Goal: Feedback & Contribution: Submit feedback/report problem

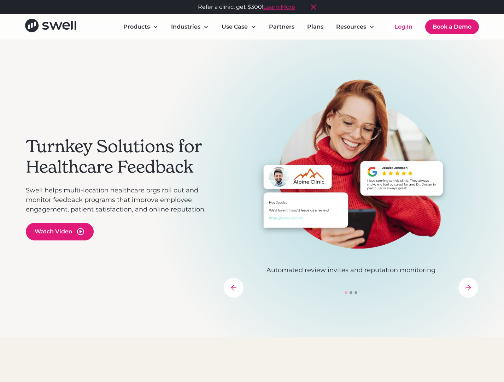
drag, startPoint x: 403, startPoint y: 30, endPoint x: 403, endPoint y: 19, distance: 10.2
click at [403, 29] on link "Log In" at bounding box center [403, 27] width 32 height 14
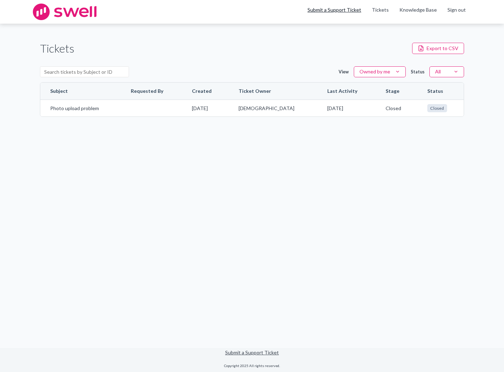
click at [346, 11] on link "Submit a Support Ticket" at bounding box center [334, 10] width 54 height 6
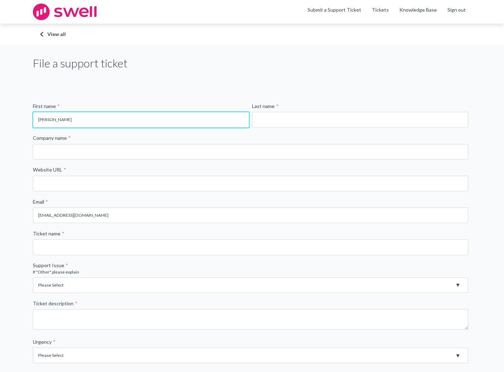
type input "[PERSON_NAME]"
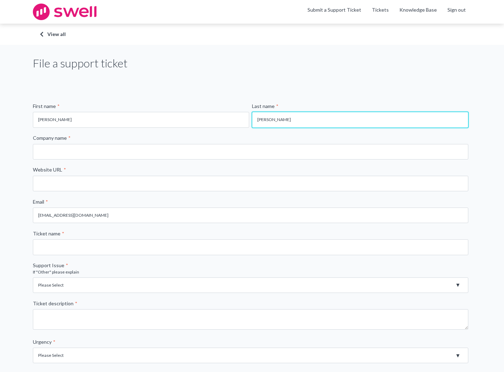
type input "[PERSON_NAME]"
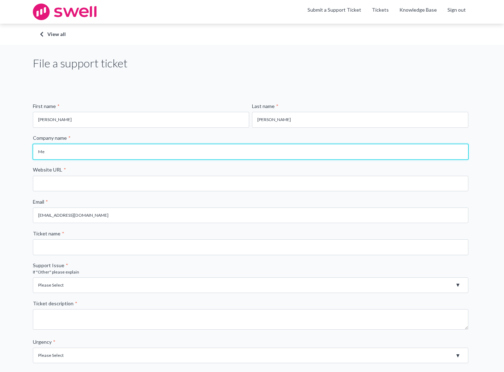
type input "Met"
type input "[PERSON_NAME] Violin Shop, Inc."
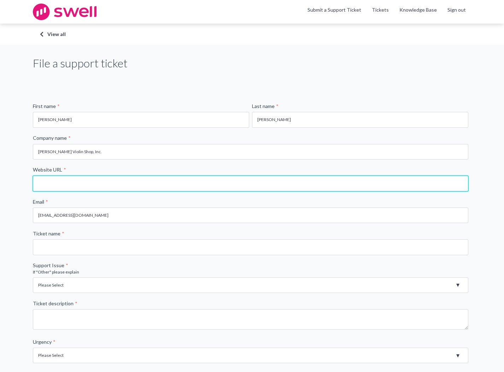
click at [80, 184] on input "Website URL *" at bounding box center [250, 184] width 435 height 16
type input "w"
type input "[DOMAIN_NAME]"
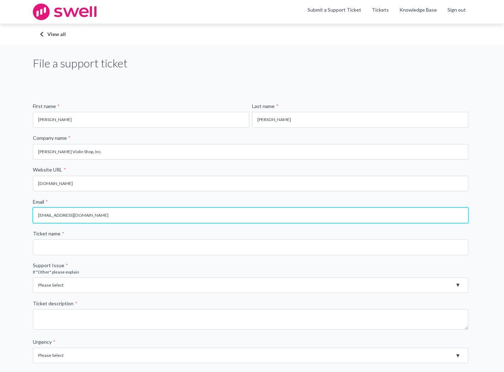
drag, startPoint x: 56, startPoint y: 218, endPoint x: 16, endPoint y: 214, distance: 40.4
click at [16, 214] on div "File a support ticket First name * [PERSON_NAME] Last name * [PERSON_NAME] Comp…" at bounding box center [252, 264] width 504 height 438
type input "[PERSON_NAME]@me"
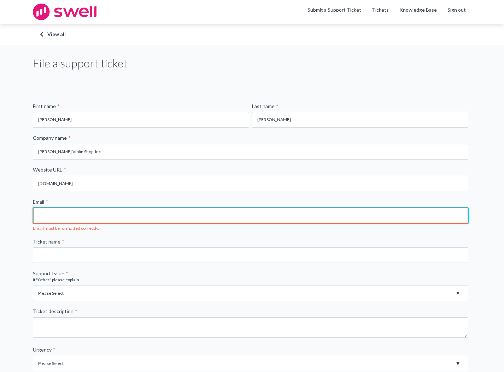
type input "[PERSON_NAME][EMAIL_ADDRESS][DOMAIN_NAME]"
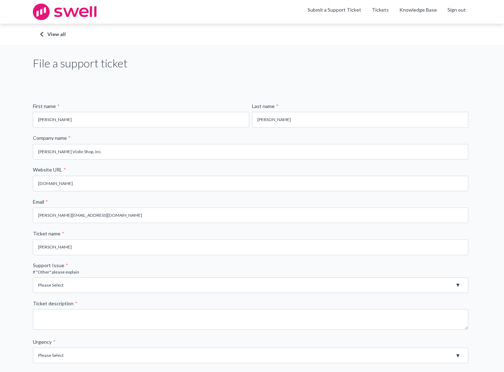
click at [109, 220] on input "[PERSON_NAME][EMAIL_ADDRESS][DOMAIN_NAME]" at bounding box center [250, 216] width 435 height 16
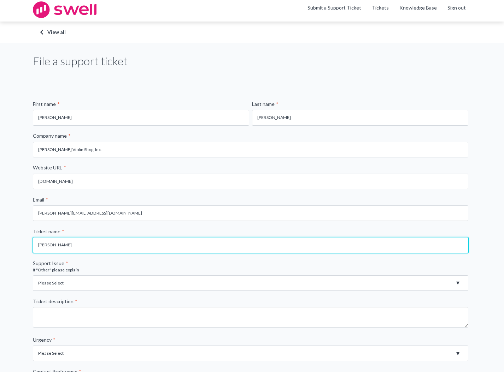
drag, startPoint x: 98, startPoint y: 245, endPoint x: -25, endPoint y: 239, distance: 123.4
click at [45, 247] on input "MNigrating Swell from Lightspeed to" at bounding box center [250, 245] width 435 height 16
click at [111, 246] on input "Migrating Swell from Lightspeed to" at bounding box center [250, 245] width 435 height 16
type input "Migrating Swell from Lightspeed to Shopify website"
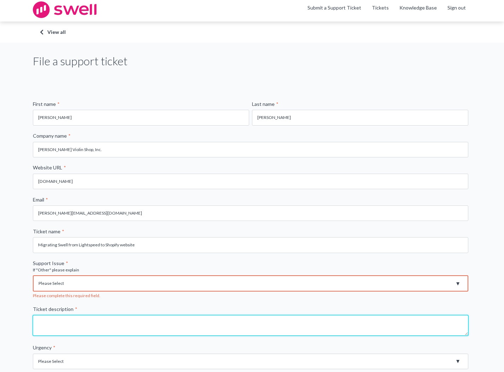
click at [72, 316] on textarea "Ticket description *" at bounding box center [250, 325] width 435 height 20
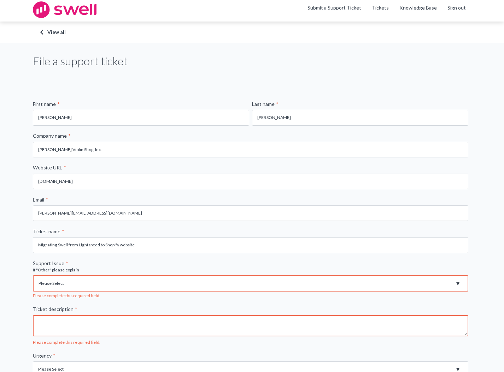
scroll to position [17, 0]
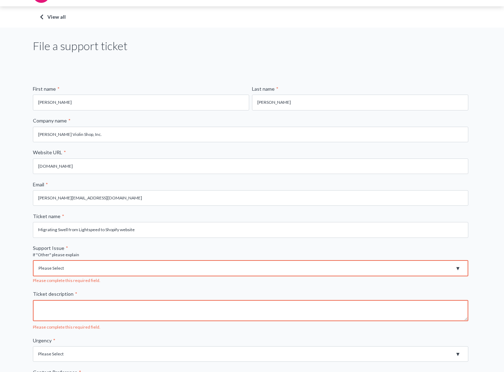
select select "Login Issues"
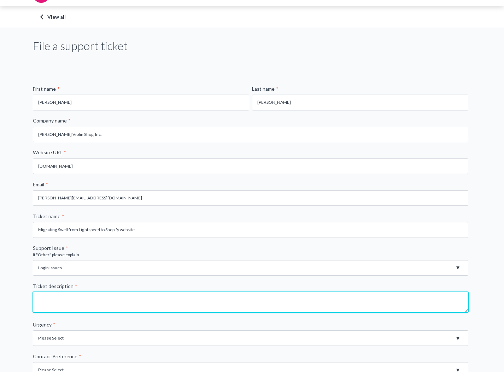
click at [54, 304] on textarea "Ticket description *" at bounding box center [250, 302] width 435 height 20
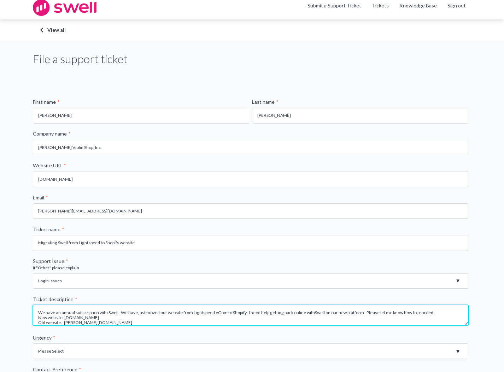
scroll to position [0, 0]
click at [106, 319] on textarea "We have an annual subscription with Swell. We have just moved our website from …" at bounding box center [250, 315] width 435 height 20
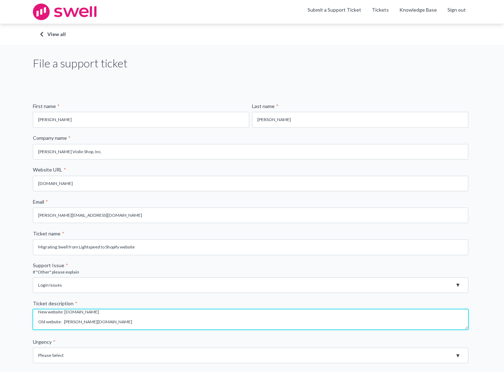
scroll to position [20, 0]
click at [46, 322] on textarea "We have an annual subscription with Swell. We have just moved our website from …" at bounding box center [250, 319] width 435 height 20
drag, startPoint x: 147, startPoint y: 323, endPoint x: 168, endPoint y: 323, distance: 21.9
click at [168, 323] on textarea "We have an annual subscription with Swell. We have just moved our website from …" at bounding box center [250, 319] width 435 height 20
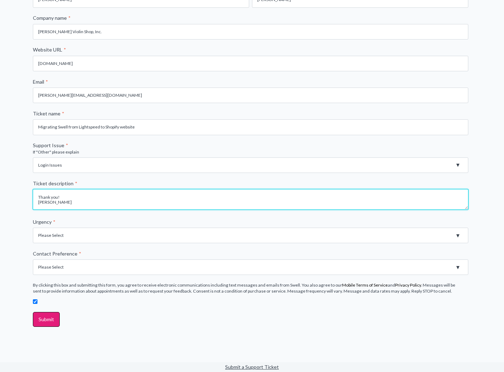
scroll to position [121, 0]
type textarea "We have an annual subscription with Swell. We have just moved our website from …"
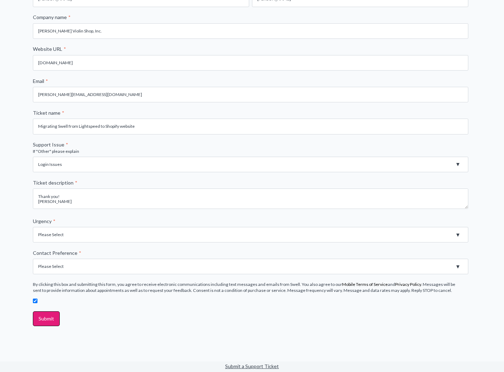
select select "High - Outage - Issue is critically impacting or preventing use of essential pr…"
select select "Email"
click at [43, 316] on input "Submit" at bounding box center [46, 318] width 27 height 15
